Goal: Task Accomplishment & Management: Use online tool/utility

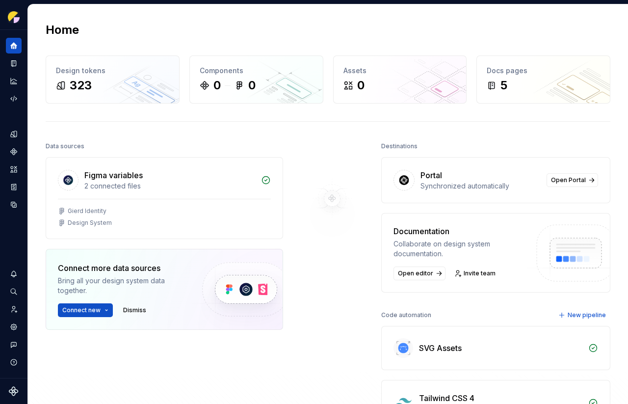
click at [309, 267] on div at bounding box center [332, 282] width 98 height 287
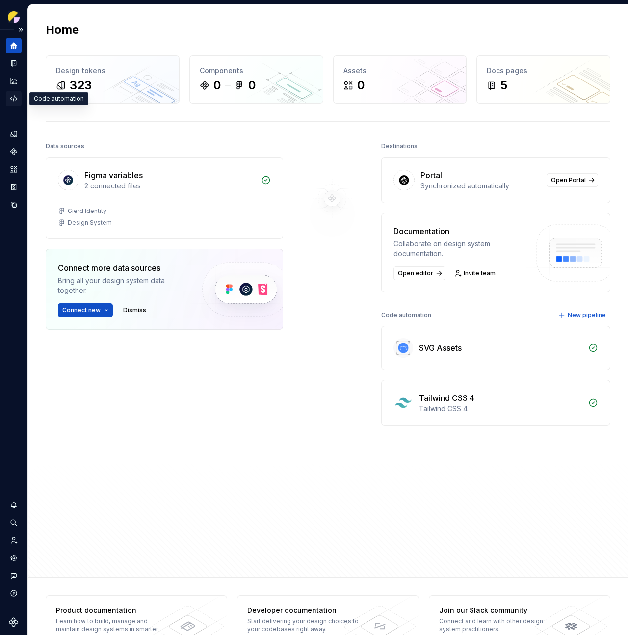
click at [11, 95] on icon "Code automation" at bounding box center [13, 98] width 9 height 9
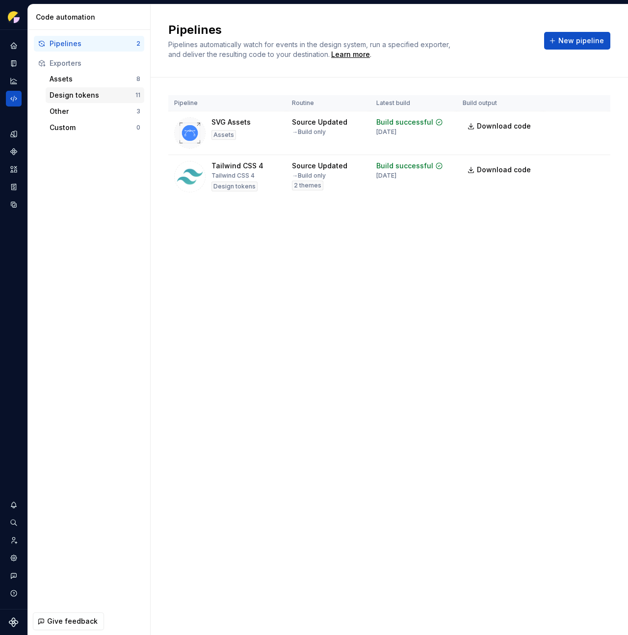
click at [88, 95] on div "Design tokens" at bounding box center [93, 95] width 86 height 10
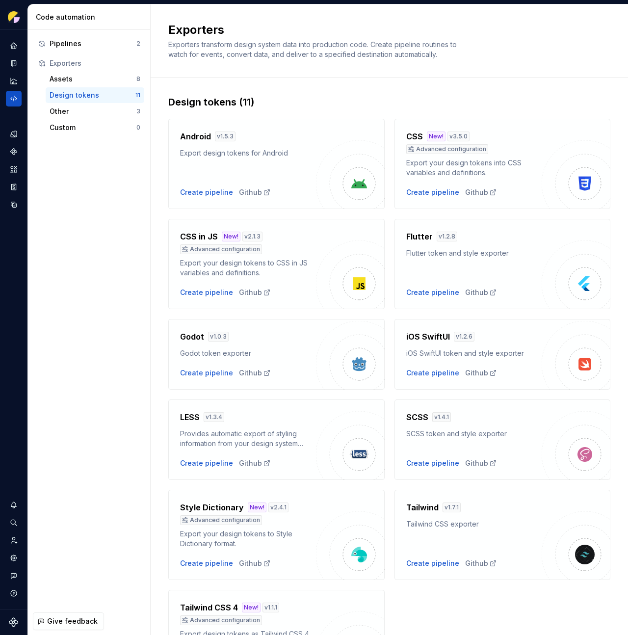
click at [80, 93] on div "Design tokens" at bounding box center [93, 95] width 86 height 10
drag, startPoint x: 67, startPoint y: 81, endPoint x: 66, endPoint y: 70, distance: 10.4
click at [67, 81] on div "Assets" at bounding box center [93, 79] width 87 height 10
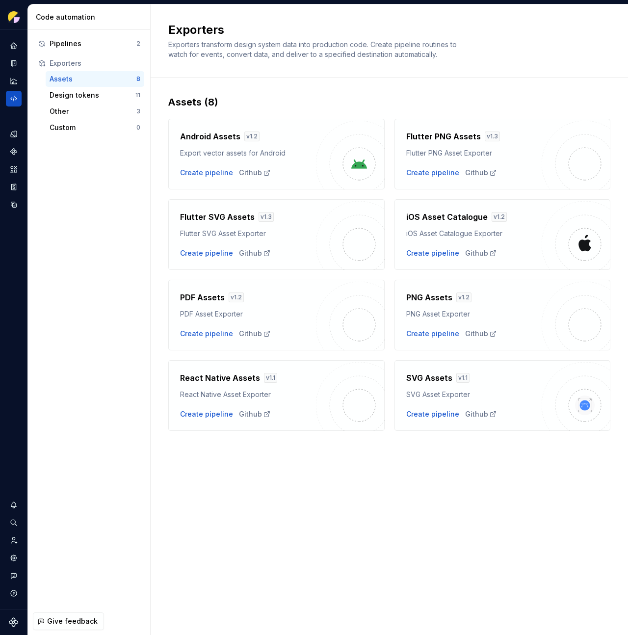
click at [66, 61] on div "Exporters" at bounding box center [95, 63] width 91 height 10
click at [70, 97] on div "Design tokens" at bounding box center [93, 95] width 86 height 10
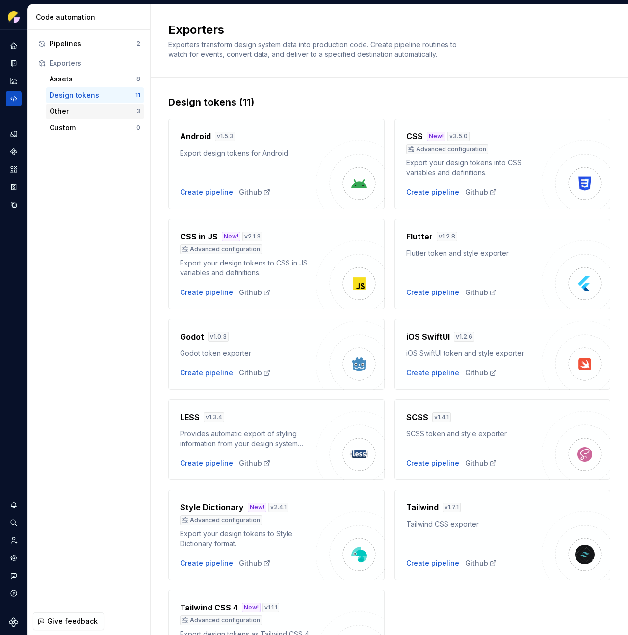
click at [72, 111] on div "Other" at bounding box center [93, 112] width 87 height 10
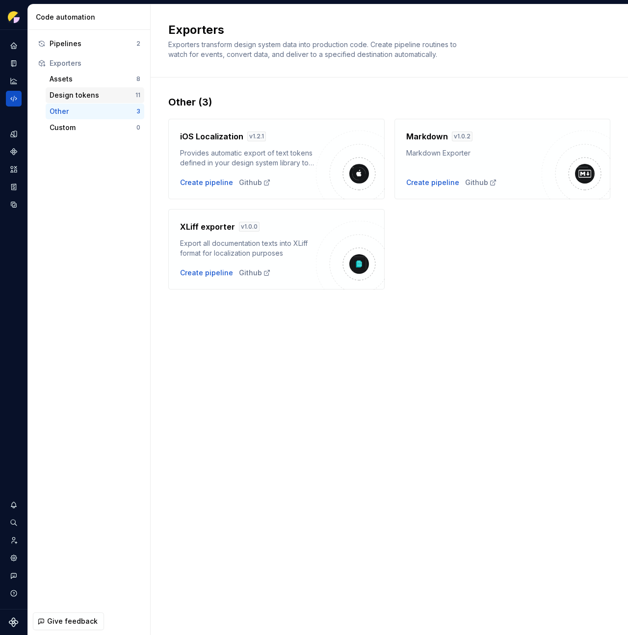
click at [72, 96] on div "Design tokens" at bounding box center [93, 95] width 86 height 10
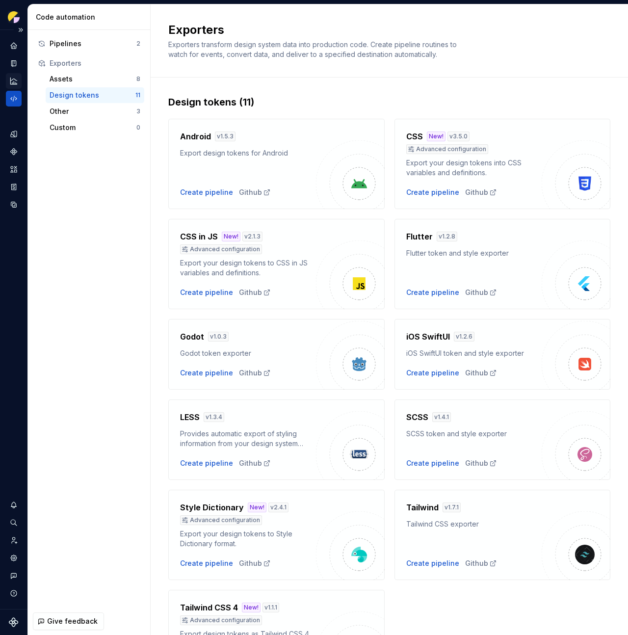
click at [11, 82] on icon "Analytics" at bounding box center [13, 81] width 9 height 9
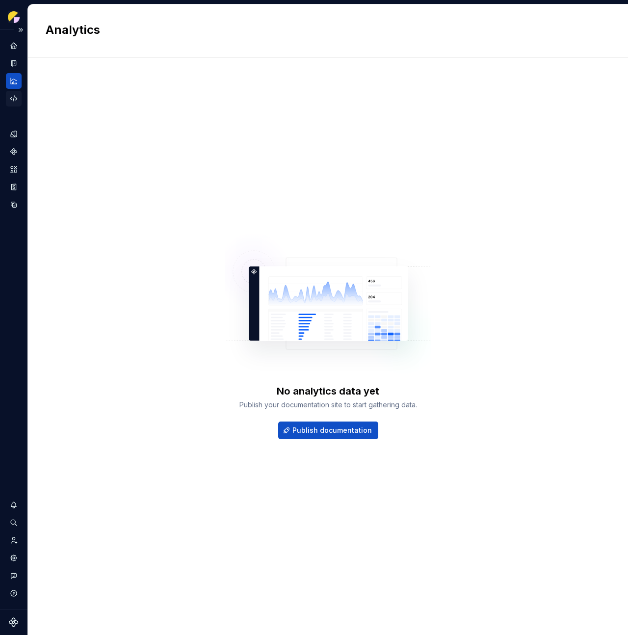
click at [16, 99] on icon "Code automation" at bounding box center [13, 98] width 9 height 9
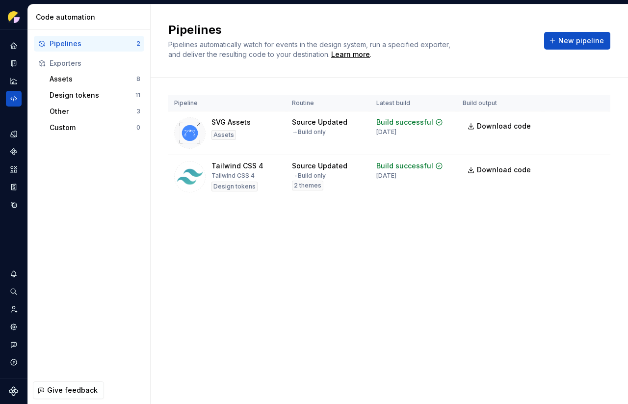
click at [597, 167] on html "GRIPS Design system data Code automation Pipelines 2 Exporters Assets 8 Design …" at bounding box center [314, 202] width 628 height 404
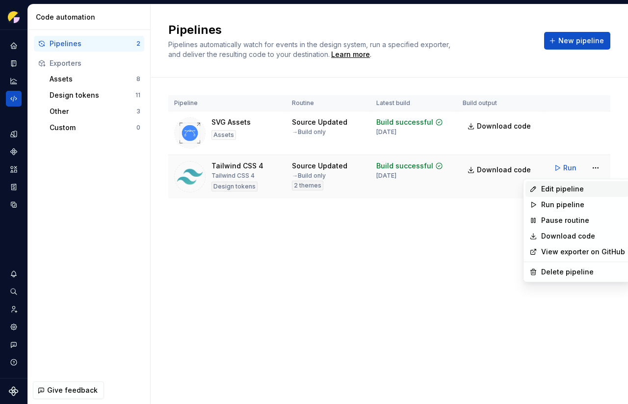
click at [586, 189] on div "Edit pipeline" at bounding box center [584, 189] width 84 height 10
